Goal: Participate in discussion

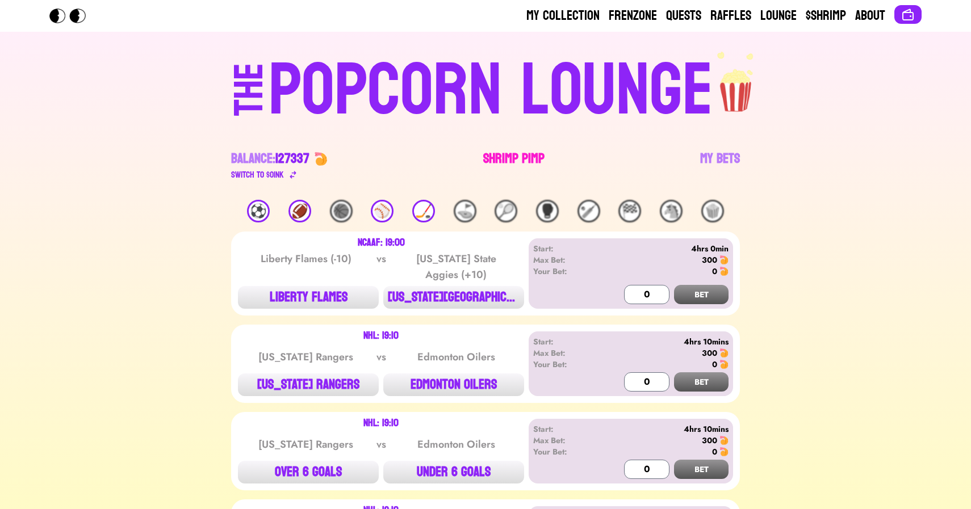
click at [505, 154] on link "Shrimp Pimp" at bounding box center [513, 166] width 61 height 32
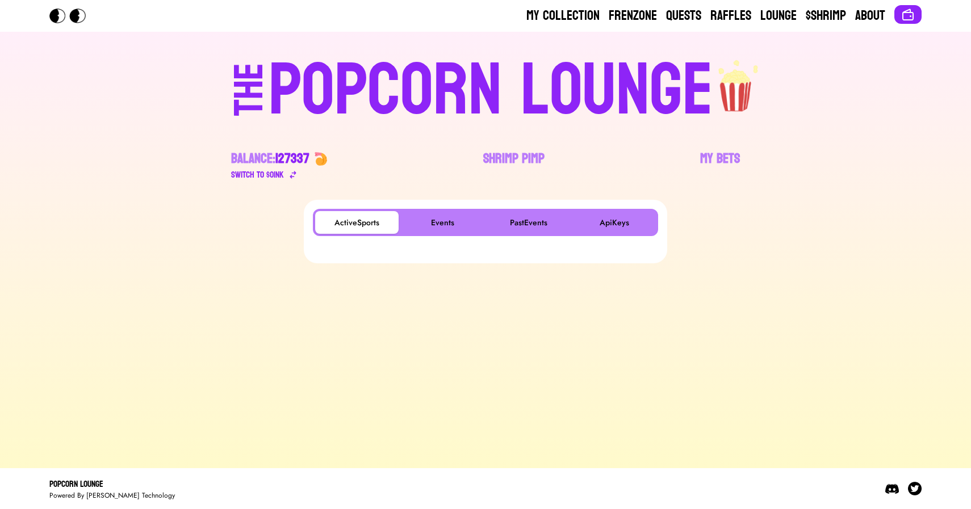
click at [427, 234] on div "ActiveSports Events PastEvents ApiKeys" at bounding box center [485, 222] width 345 height 27
click at [451, 212] on button "Events" at bounding box center [442, 222] width 83 height 23
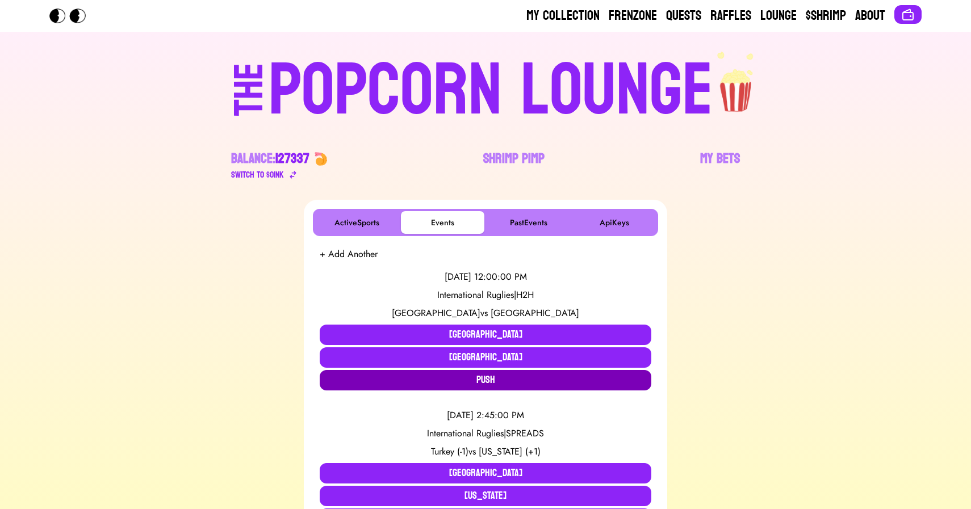
click at [437, 380] on button "Push" at bounding box center [486, 380] width 332 height 20
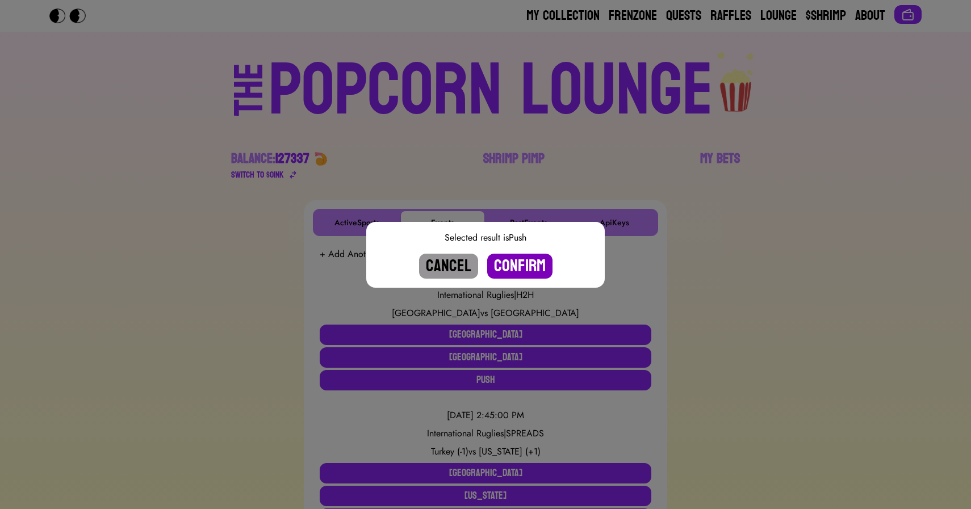
click at [521, 265] on button "Confirm" at bounding box center [519, 266] width 65 height 25
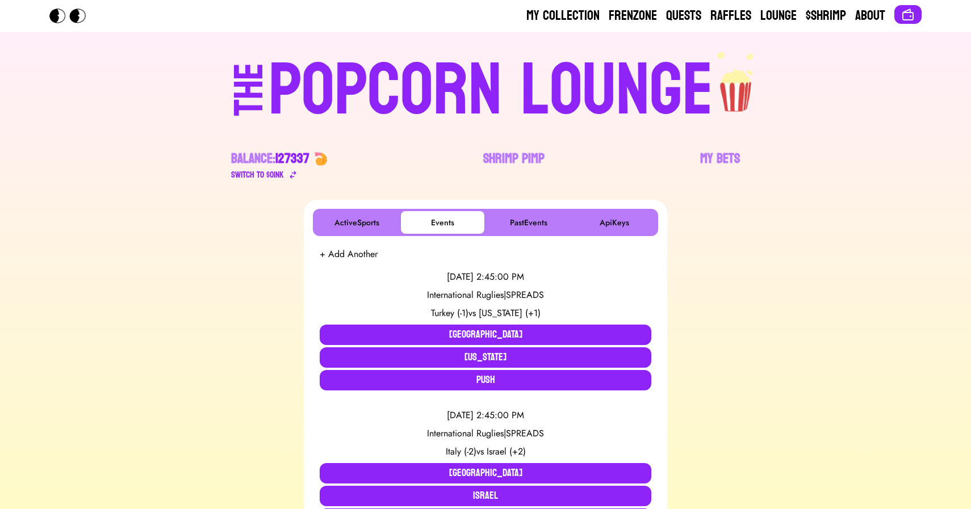
click at [402, 98] on div "POPCORN LOUNGE" at bounding box center [491, 90] width 445 height 73
